Goal: Complete application form

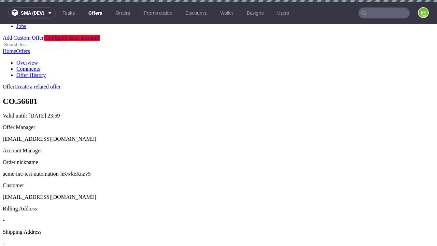
scroll to position [2, 0]
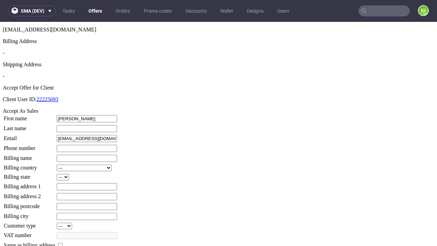
type input "[PERSON_NAME]"
type input "1509813888"
type input "Grace.[PERSON_NAME]"
select select "13"
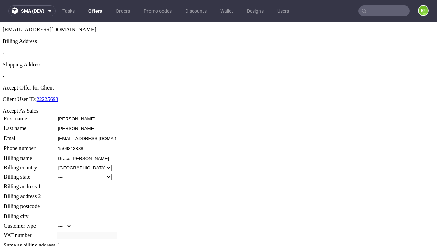
select select "132"
type input "Grace.[PERSON_NAME]"
type input "76 The Poplars"
type input "PX7 1AG"
type input "[GEOGRAPHIC_DATA][PERSON_NAME]"
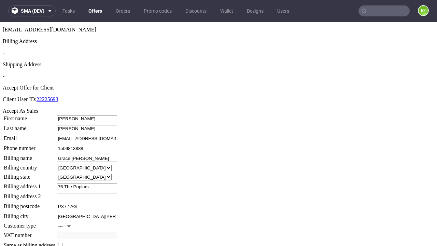
click at [62, 243] on input "checkbox" at bounding box center [60, 245] width 4 height 4
checkbox input "true"
type input "Grace.[PERSON_NAME]"
select select "13"
type input "76 The Poplars"
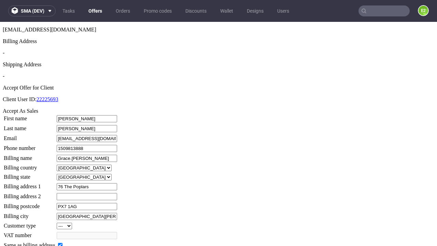
type input "PX7 1AG"
type input "[GEOGRAPHIC_DATA][PERSON_NAME]"
select select "132"
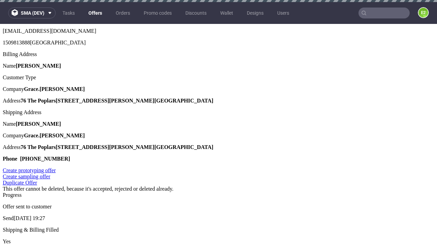
scroll to position [0, 0]
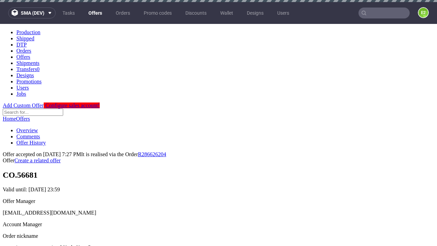
type input "[DATE]"
select select "12214305"
type input "In progress..."
